Goal: Task Accomplishment & Management: Manage account settings

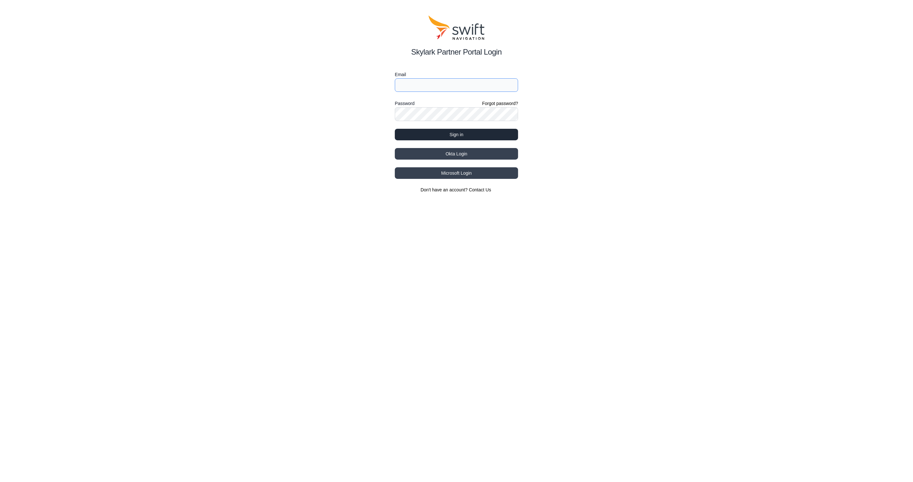
type input "[EMAIL_ADDRESS][PERSON_NAME]"
click at [468, 130] on button "Sign in" at bounding box center [456, 135] width 123 height 12
select select
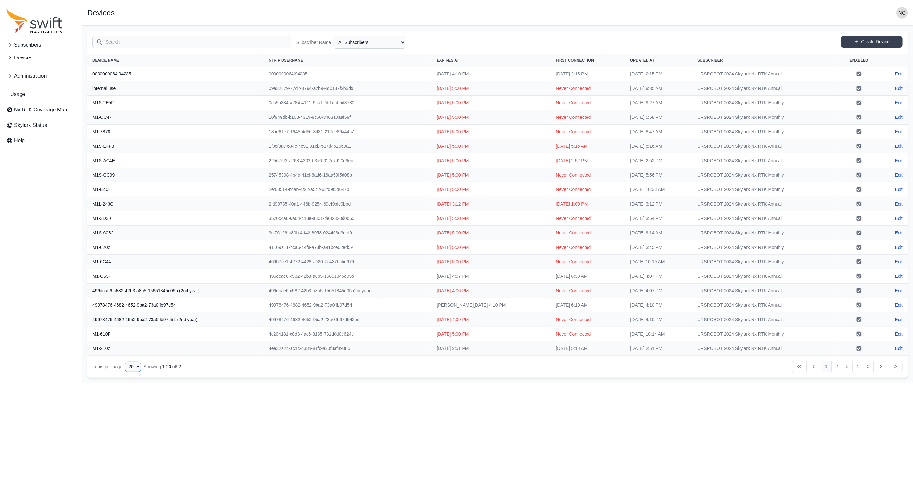
click at [139, 367] on select "10 15 20 25 50" at bounding box center [133, 366] width 16 height 10
select select "50"
click at [127, 372] on select "10 15 20 25 50" at bounding box center [133, 366] width 16 height 10
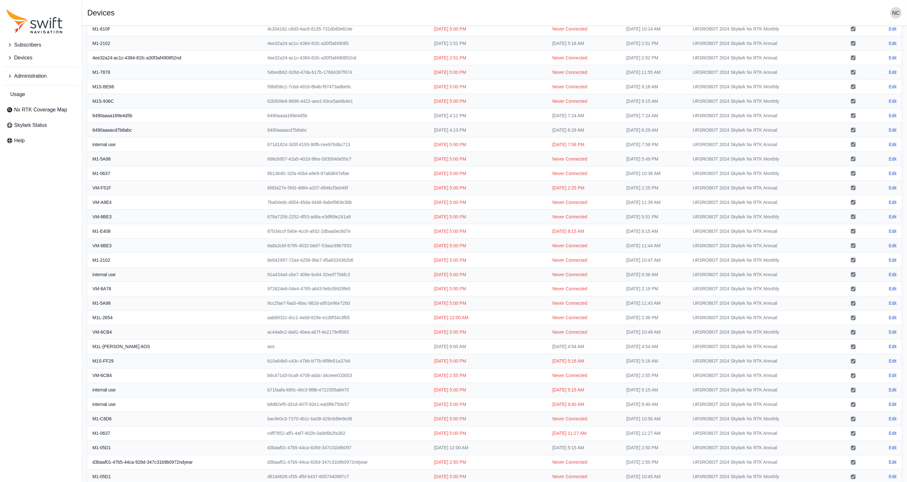
scroll to position [335, 0]
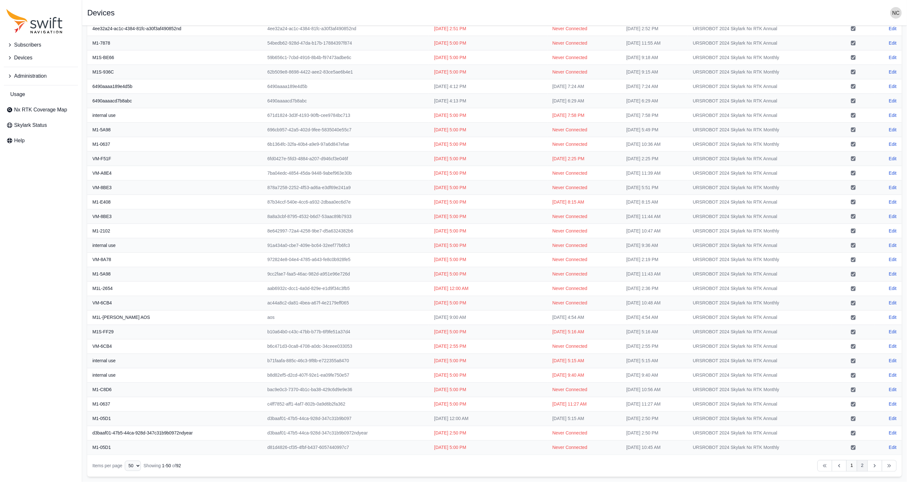
click at [860, 462] on link "2" at bounding box center [862, 466] width 11 height 12
